Goal: Check status: Check status

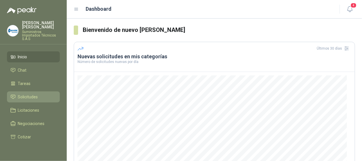
click at [28, 94] on span "Solicitudes" at bounding box center [28, 97] width 20 height 6
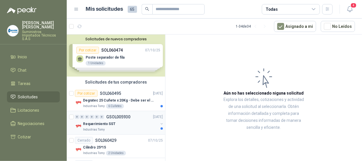
click at [127, 123] on div "Requerimiento SST" at bounding box center [120, 123] width 75 height 7
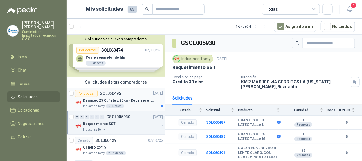
click at [135, 105] on div "Industrias Tomy 6 Cuñetes" at bounding box center [123, 106] width 80 height 5
